Goal: Task Accomplishment & Management: Manage account settings

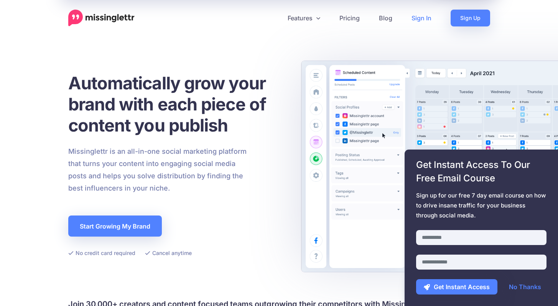
click at [422, 19] on link "Sign In" at bounding box center [421, 18] width 39 height 17
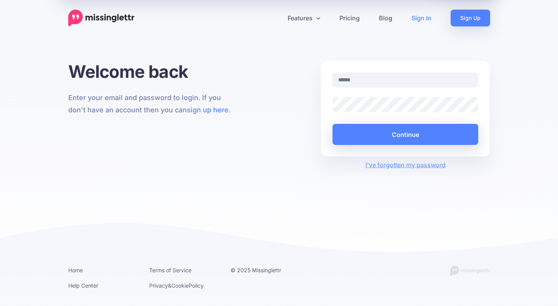
click at [368, 80] on input "text" at bounding box center [406, 80] width 146 height 15
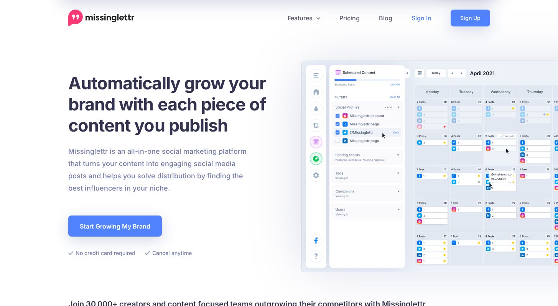
click at [423, 14] on link "Sign In" at bounding box center [421, 18] width 39 height 17
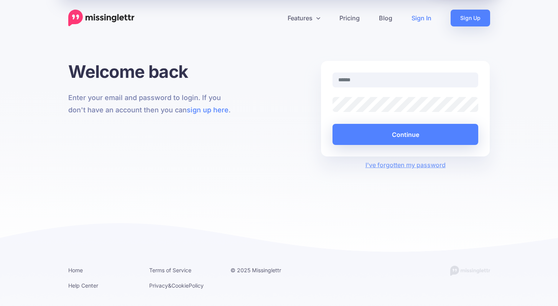
click at [369, 80] on input "text" at bounding box center [406, 80] width 146 height 15
type input "**********"
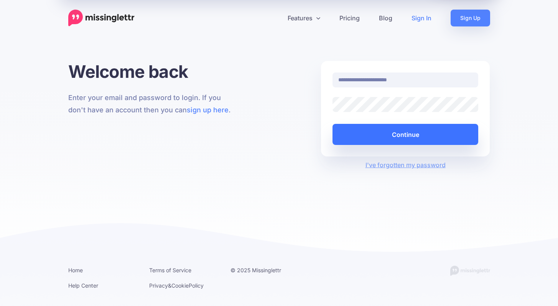
click at [382, 131] on button "Continue" at bounding box center [406, 134] width 146 height 21
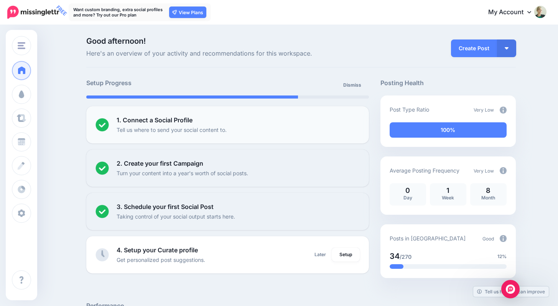
click at [237, 123] on div "1. Connect a Social Profile Tell us where to send your social content to." at bounding box center [238, 125] width 243 height 19
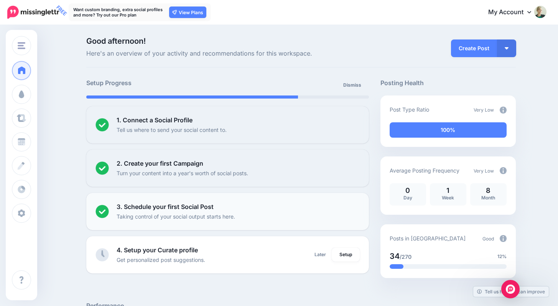
click at [246, 209] on div "3. Schedule your first Social Post Taking control of your social output starts …" at bounding box center [238, 211] width 243 height 19
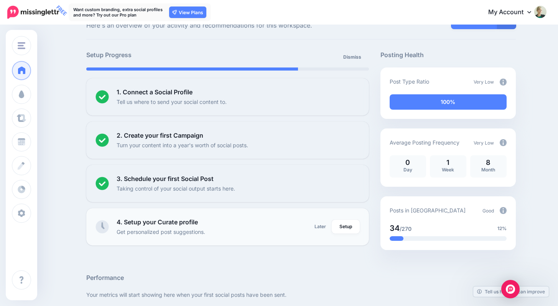
scroll to position [33, 0]
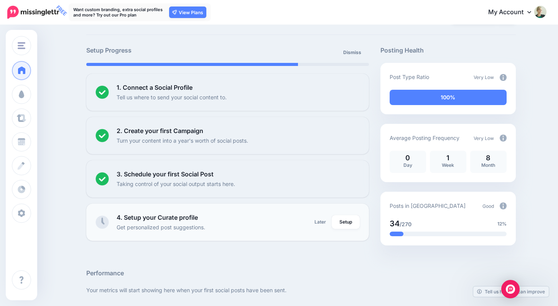
click at [243, 222] on div "4. Setup your Curate profile Get personalized post suggestions." at bounding box center [212, 222] width 191 height 19
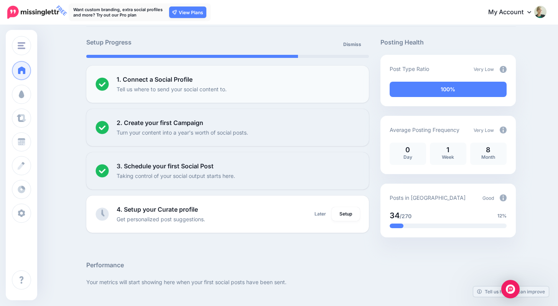
scroll to position [42, 0]
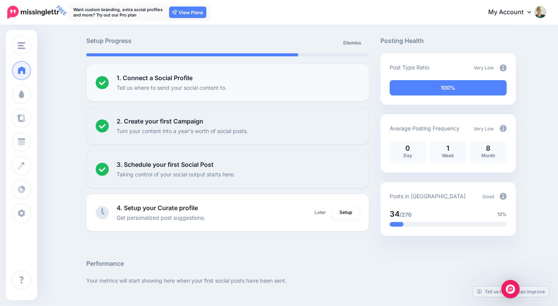
click at [210, 83] on div "1. Connect a Social Profile Tell us where to send your social content to." at bounding box center [238, 82] width 243 height 19
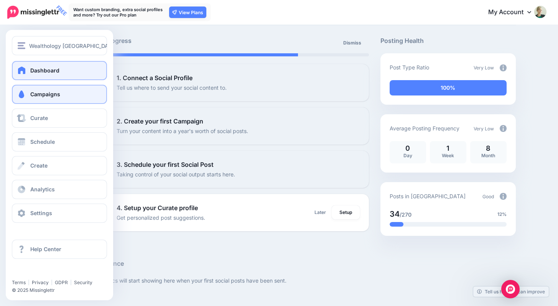
click at [20, 96] on span at bounding box center [22, 95] width 10 height 8
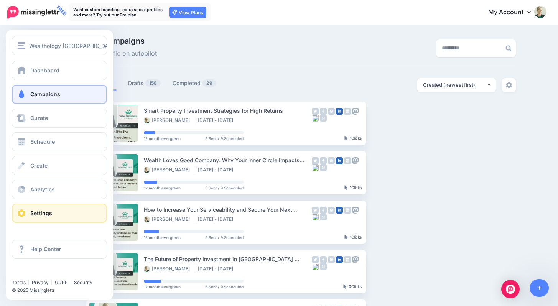
click at [23, 210] on span at bounding box center [22, 214] width 10 height 8
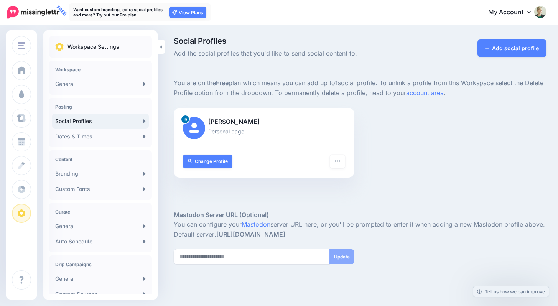
click at [91, 121] on link "Social Profiles" at bounding box center [100, 121] width 97 height 15
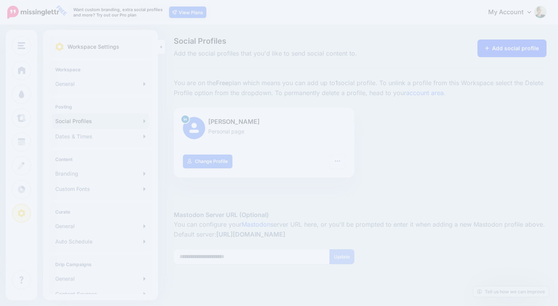
click at [517, 50] on link "Add social profile" at bounding box center [512, 49] width 69 height 18
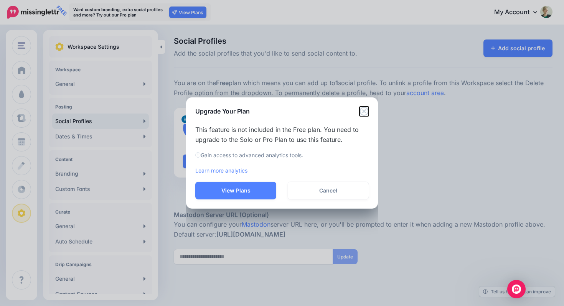
click at [365, 109] on icon "Close" at bounding box center [364, 111] width 9 height 9
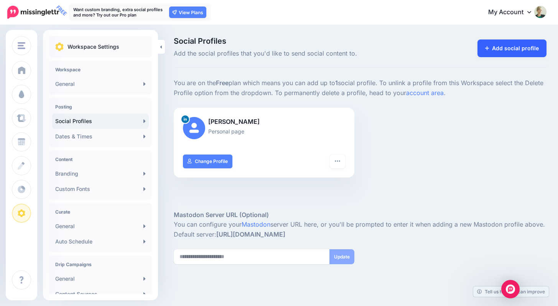
click at [489, 53] on link "Add social profile" at bounding box center [512, 49] width 69 height 18
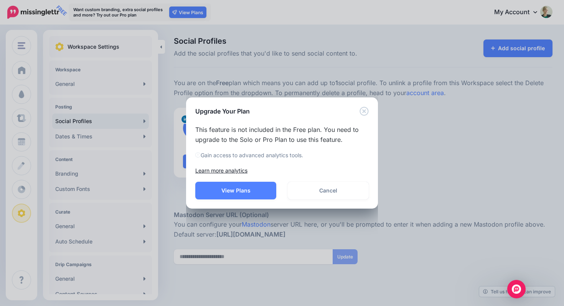
click at [228, 169] on link "Learn more analytics" at bounding box center [221, 170] width 52 height 7
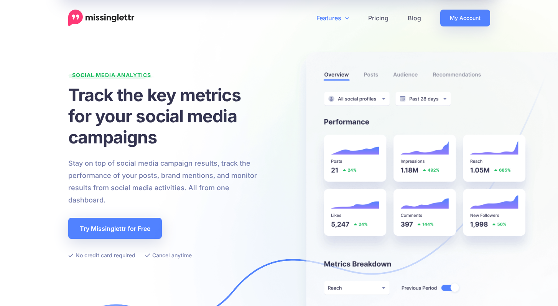
click at [232, 191] on p "Stay on top of social media campaign results, track the performance of your pos…" at bounding box center [167, 181] width 198 height 49
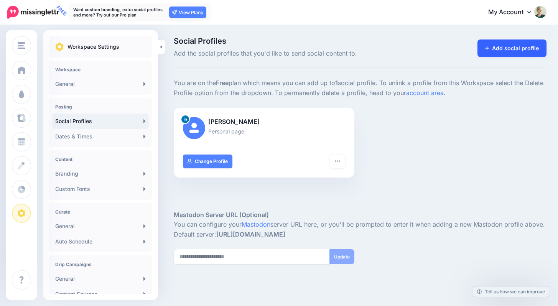
click at [503, 51] on link "Add social profile" at bounding box center [512, 49] width 69 height 18
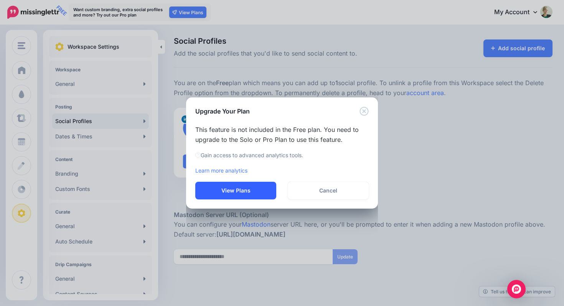
click at [239, 188] on button "View Plans" at bounding box center [235, 191] width 81 height 18
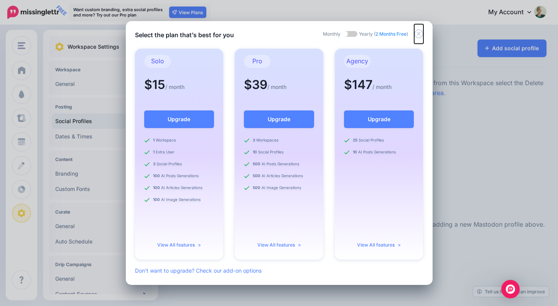
click at [418, 34] on icon "Close" at bounding box center [418, 34] width 9 height 9
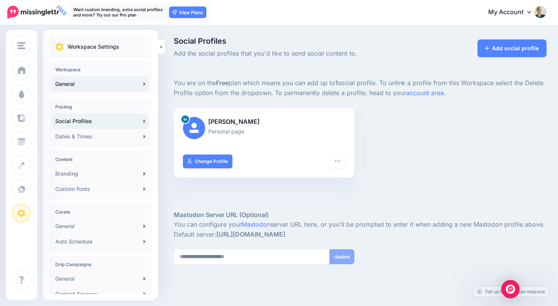
click at [127, 81] on link "General" at bounding box center [100, 83] width 97 height 15
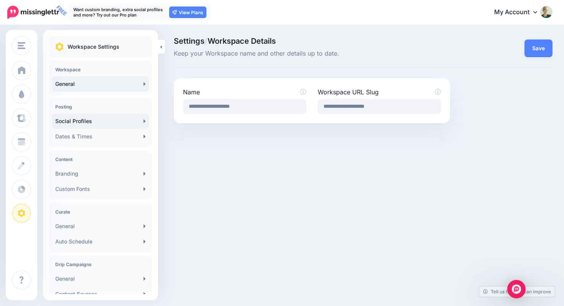
click at [87, 119] on link "Social Profiles" at bounding box center [100, 121] width 97 height 15
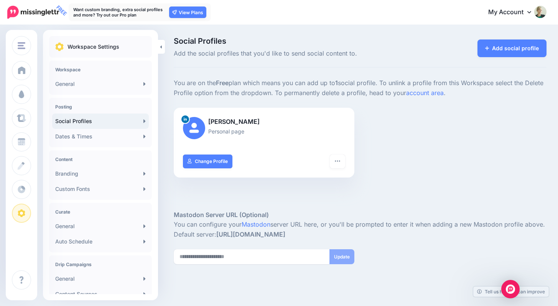
click at [87, 134] on link "Dates & Times" at bounding box center [100, 136] width 97 height 15
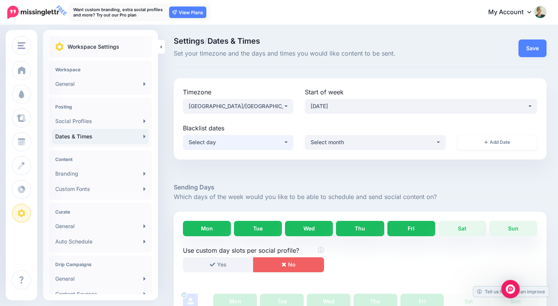
click at [255, 141] on div "Select day" at bounding box center [236, 142] width 94 height 9
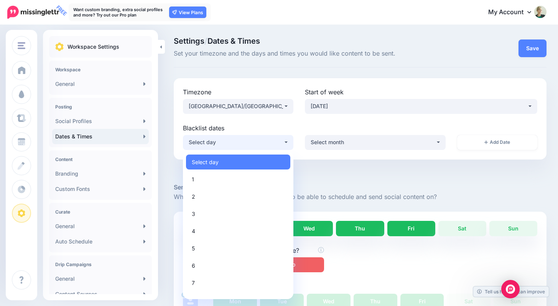
click at [255, 141] on div "Select day" at bounding box center [236, 142] width 94 height 9
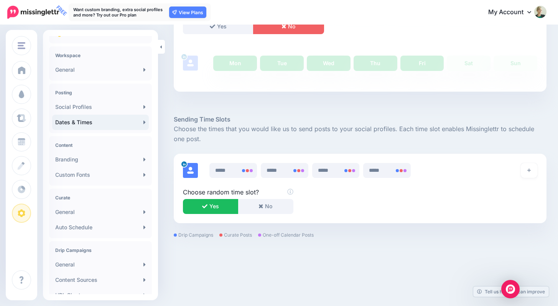
scroll to position [15, 0]
click at [86, 71] on link "General" at bounding box center [100, 68] width 97 height 15
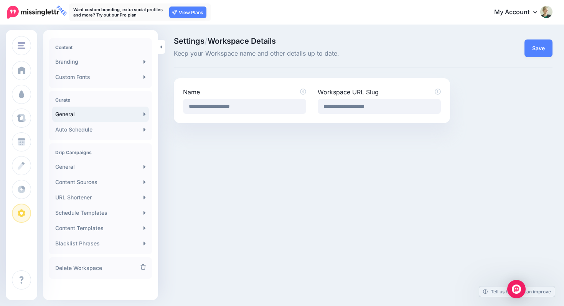
scroll to position [116, 0]
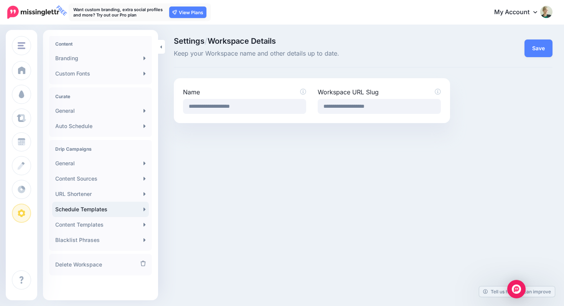
click at [87, 208] on link "Schedule Templates" at bounding box center [100, 209] width 97 height 15
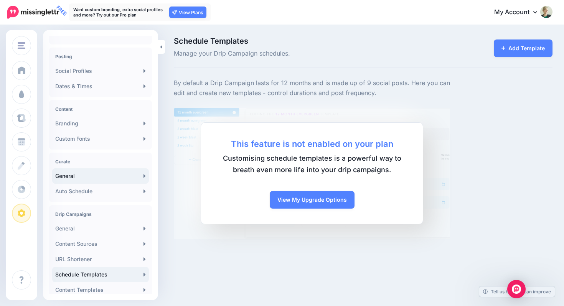
scroll to position [63, 0]
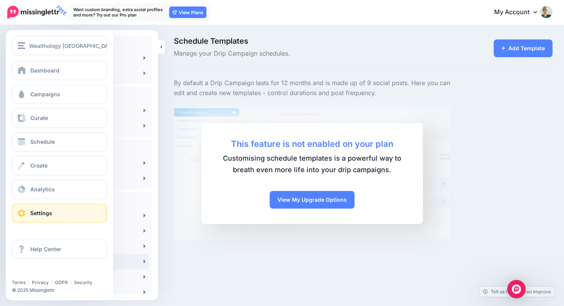
click at [42, 215] on span "Settings" at bounding box center [41, 213] width 22 height 7
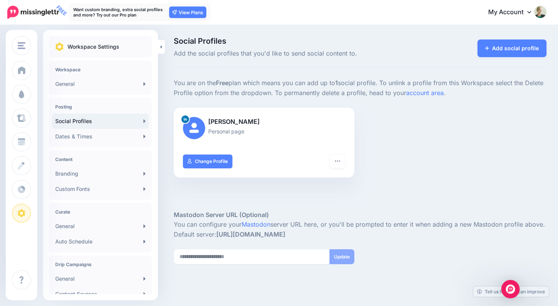
click at [174, 83] on p "You are on the Free plan which means you can add up to 1 social profile. To unl…" at bounding box center [360, 88] width 373 height 20
drag, startPoint x: 274, startPoint y: 92, endPoint x: 180, endPoint y: 86, distance: 93.8
click at [175, 84] on p "You are on the Free plan which means you can add up to 1 social profile. To unl…" at bounding box center [360, 88] width 373 height 20
copy p "You are on the Free plan which means you can add up to 1 social profile. To unl…"
click at [92, 137] on link "Dates & Times" at bounding box center [100, 136] width 97 height 15
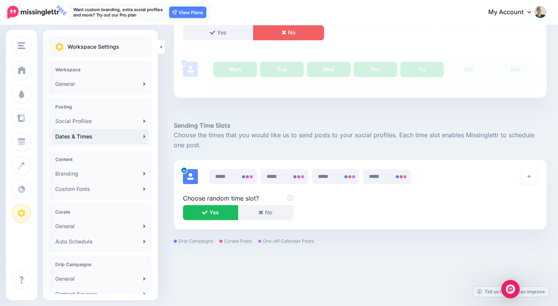
scroll to position [233, 0]
click at [101, 193] on link "Custom Fonts" at bounding box center [100, 189] width 97 height 15
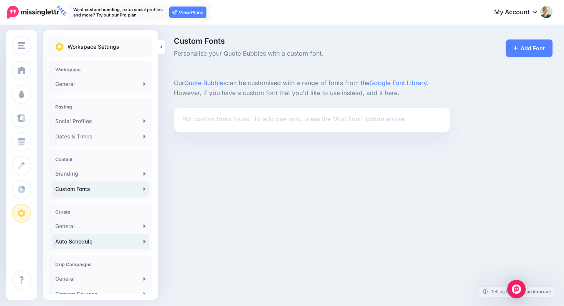
click at [71, 240] on link "Auto Schedule" at bounding box center [100, 241] width 97 height 15
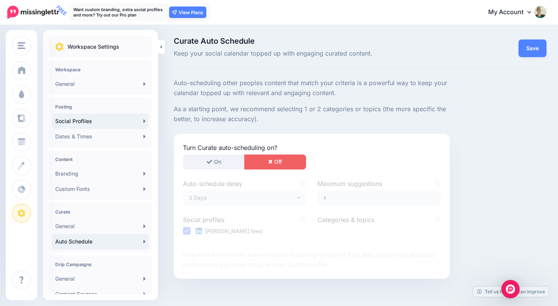
click at [78, 121] on link "Social Profiles" at bounding box center [100, 121] width 97 height 15
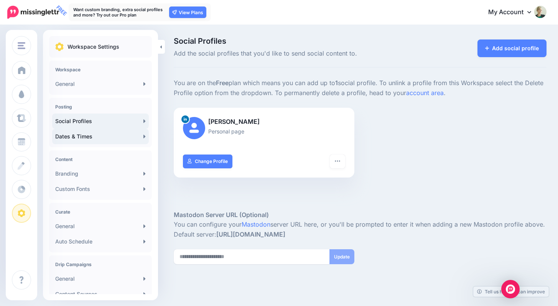
click at [84, 135] on link "Dates & Times" at bounding box center [100, 136] width 97 height 15
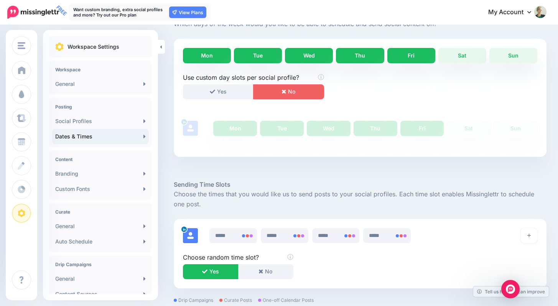
scroll to position [173, 0]
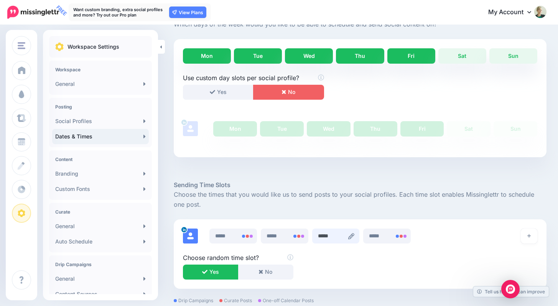
click at [328, 238] on input "*****" at bounding box center [336, 236] width 48 height 15
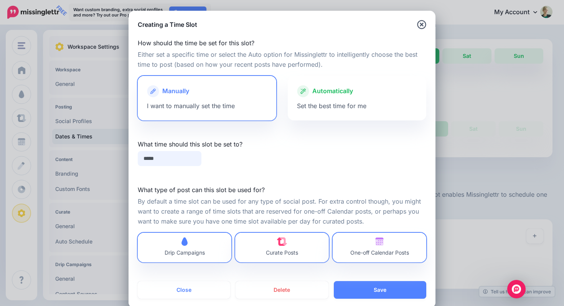
click at [154, 160] on input "*****" at bounding box center [170, 158] width 64 height 15
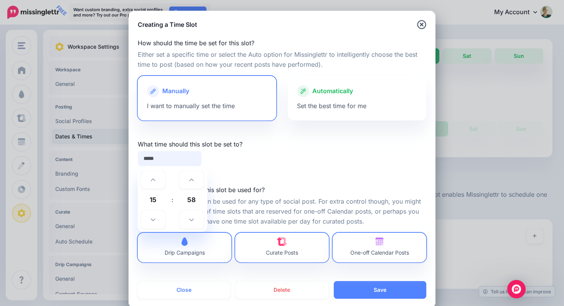
click at [201, 179] on div "15 : 58 00 01 02 03 04 05 06 07 08 09 10 11 12 13 14 15 16 17 18 19 20 21 22 23…" at bounding box center [172, 200] width 69 height 64
click at [196, 179] on link at bounding box center [192, 180] width 24 height 18
click at [194, 214] on link at bounding box center [192, 220] width 24 height 18
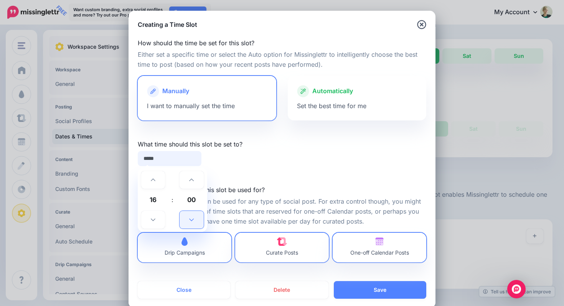
click at [194, 214] on link at bounding box center [192, 220] width 24 height 18
click at [191, 220] on link at bounding box center [192, 220] width 24 height 18
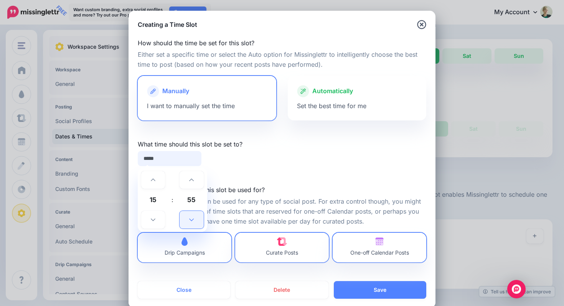
click at [191, 220] on link at bounding box center [192, 220] width 24 height 18
click at [190, 199] on span "52" at bounding box center [191, 200] width 21 height 21
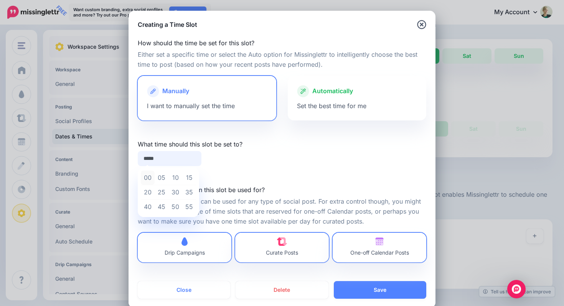
click at [144, 178] on td "00" at bounding box center [148, 178] width 14 height 15
type input "*****"
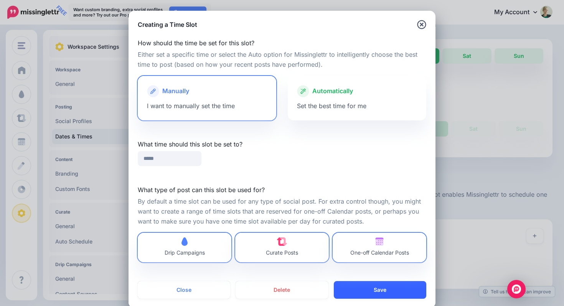
click at [357, 289] on button "Save" at bounding box center [380, 290] width 92 height 18
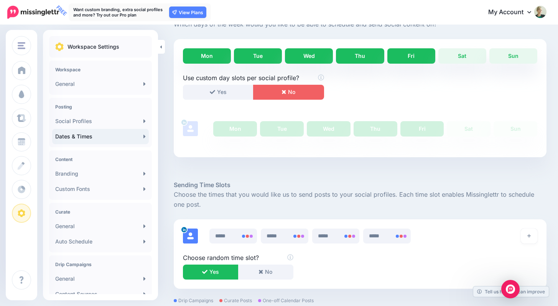
scroll to position [238, 0]
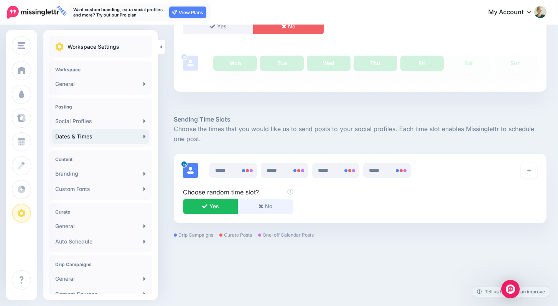
click at [274, 204] on button "No" at bounding box center [265, 206] width 55 height 15
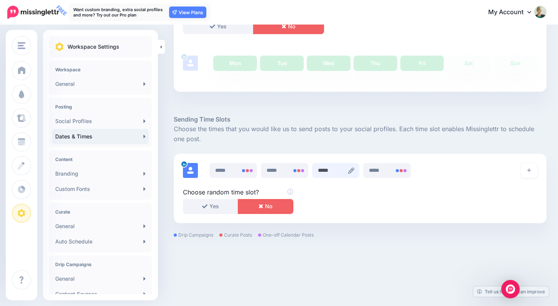
click at [336, 171] on input "*****" at bounding box center [336, 170] width 48 height 15
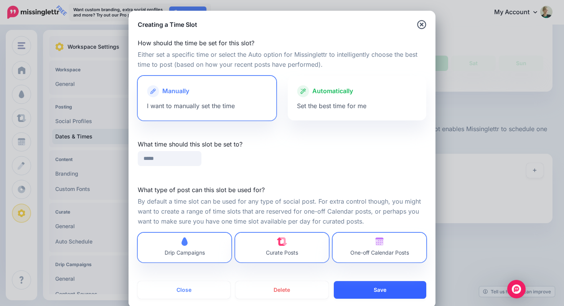
click at [361, 289] on button "Save" at bounding box center [380, 290] width 92 height 18
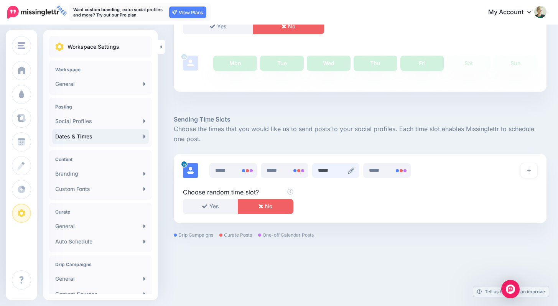
click at [329, 170] on input "*****" at bounding box center [336, 170] width 48 height 15
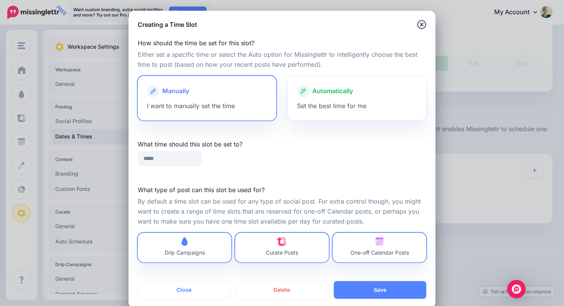
click at [305, 106] on span "Set the best time for me" at bounding box center [331, 106] width 69 height 8
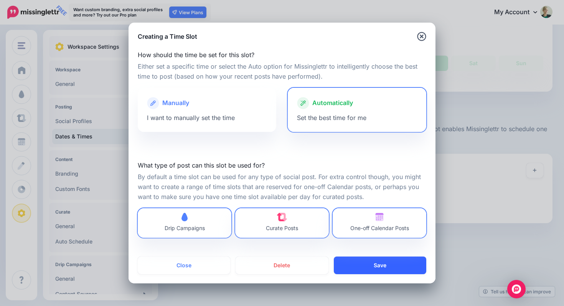
click at [364, 271] on button "Save" at bounding box center [380, 266] width 92 height 18
